Goal: Contribute content: Contribute content

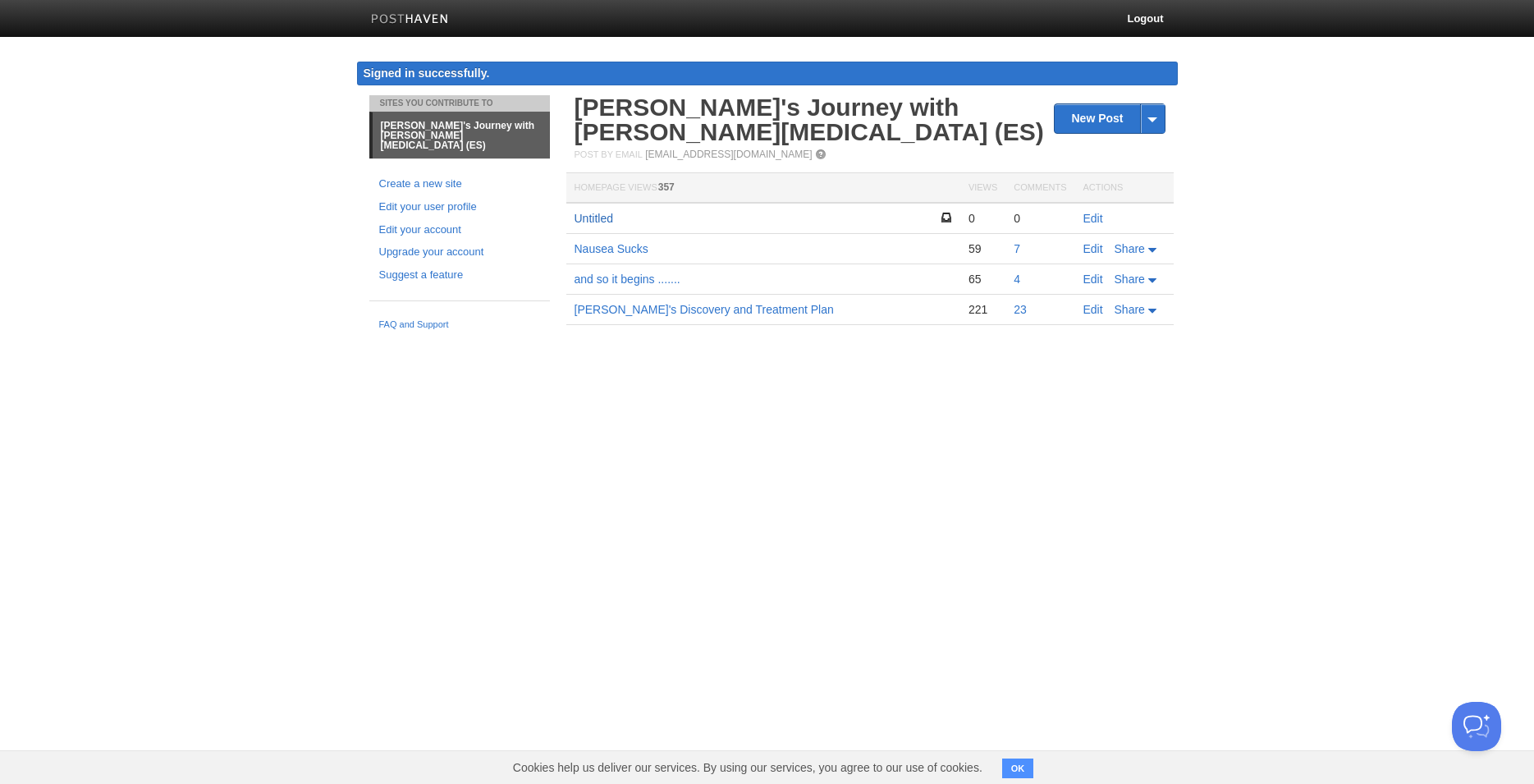
click at [597, 220] on link "Untitled" at bounding box center [594, 218] width 39 height 13
click at [601, 218] on link "Untitled" at bounding box center [594, 218] width 39 height 13
click at [1099, 214] on link "Edit" at bounding box center [1093, 218] width 20 height 13
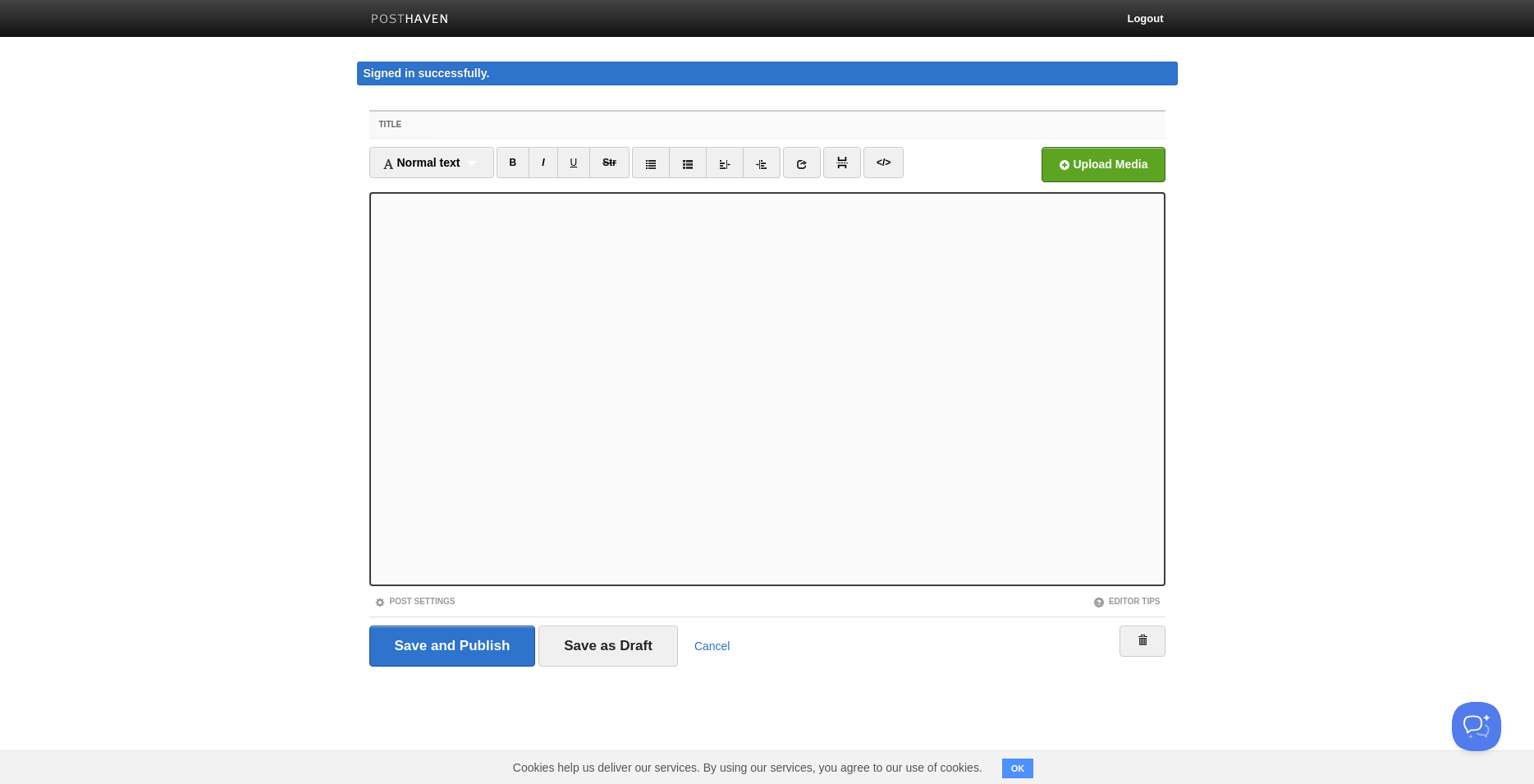
click at [458, 125] on input "Title" at bounding box center [800, 124] width 730 height 27
click at [456, 124] on input "Title" at bounding box center [800, 124] width 730 height 27
click at [467, 121] on input "Title" at bounding box center [800, 124] width 730 height 27
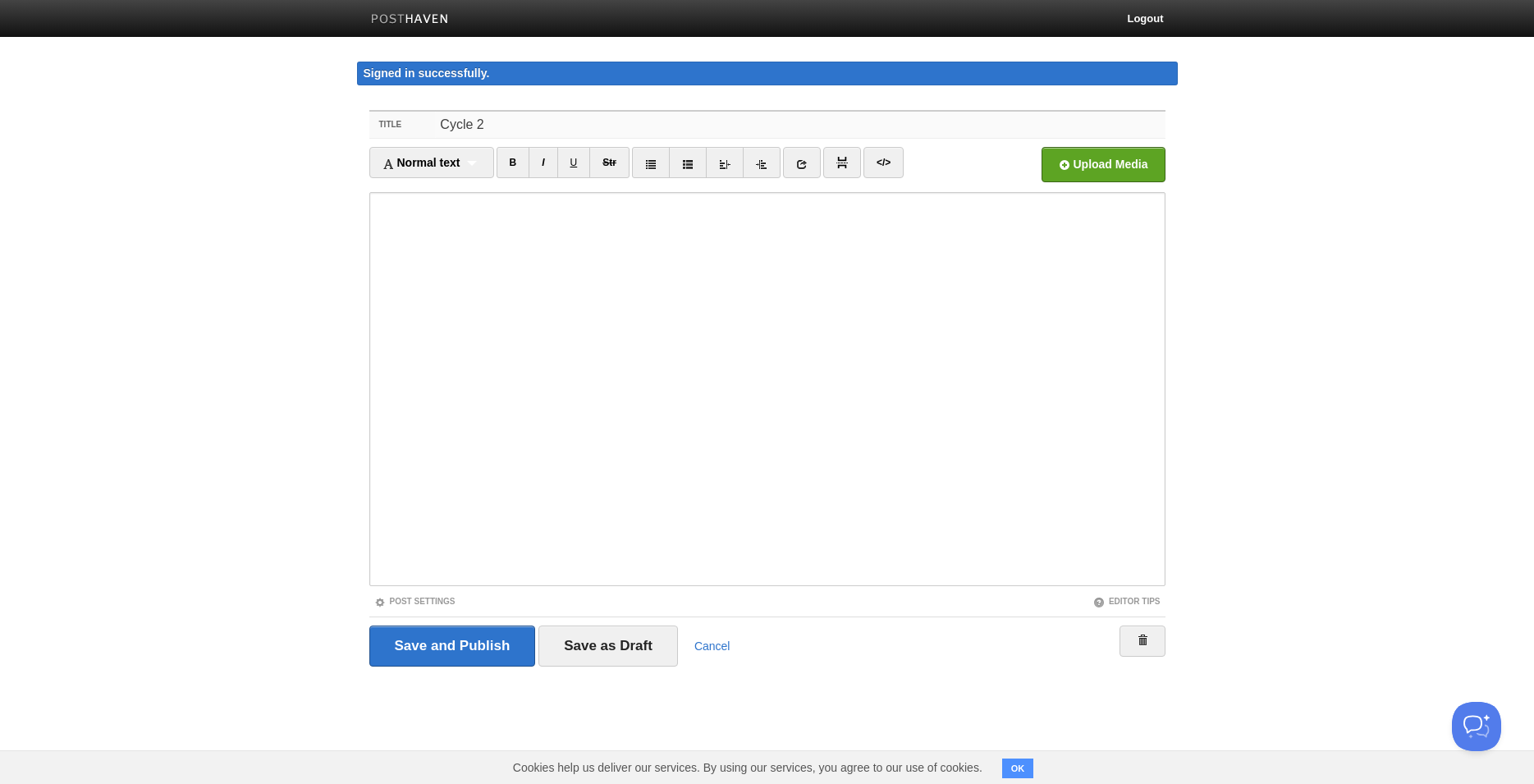
click at [439, 124] on input "Cycle 2" at bounding box center [800, 124] width 730 height 27
type input "Good Stuff and Cycle 2 will begin"
click at [1101, 161] on input "file" at bounding box center [607, 169] width 1243 height 84
click at [495, 643] on input "Save and Publish" at bounding box center [453, 646] width 166 height 41
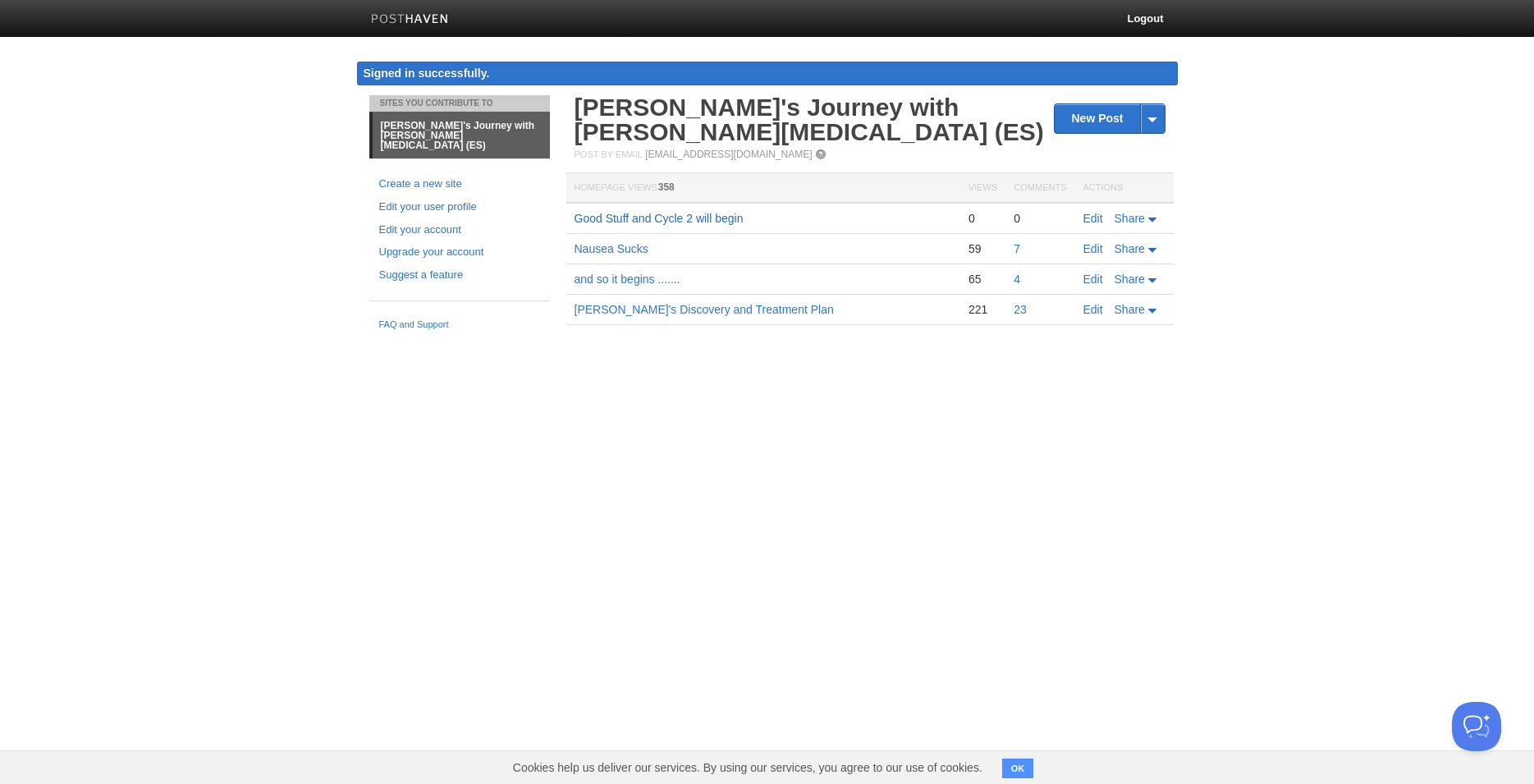
click at [679, 219] on link "Good Stuff and Cycle 2 will begin" at bounding box center [659, 218] width 169 height 13
